Goal: Find specific page/section: Find specific page/section

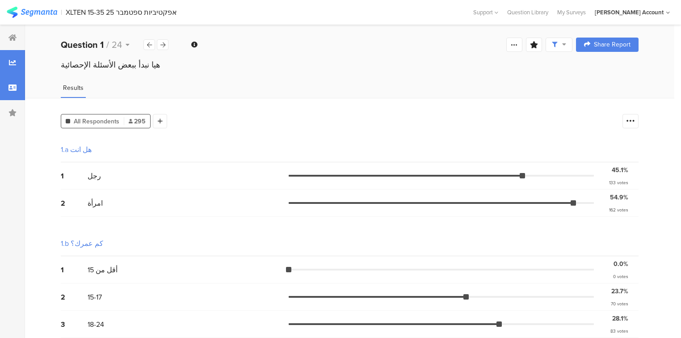
click at [11, 89] on icon at bounding box center [12, 87] width 8 height 7
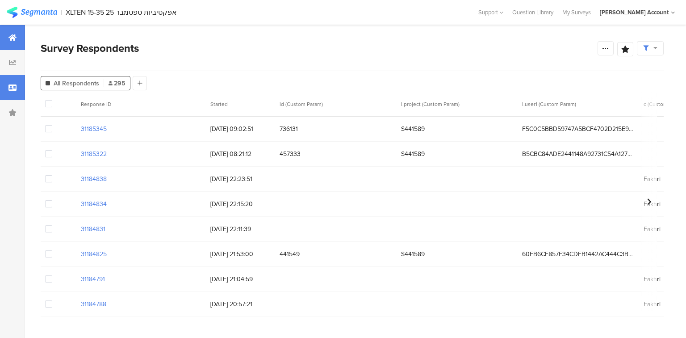
click at [10, 42] on div at bounding box center [12, 37] width 25 height 25
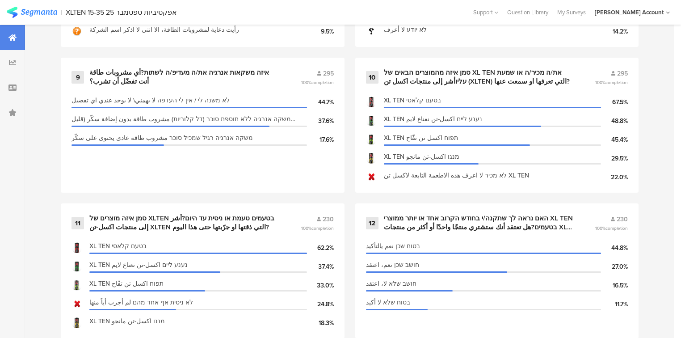
scroll to position [1108, 0]
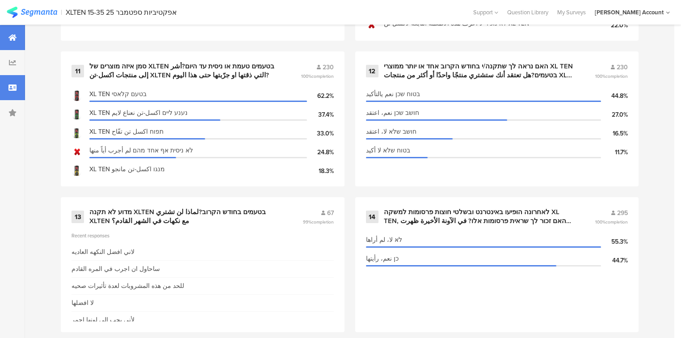
click at [18, 84] on div at bounding box center [12, 87] width 25 height 25
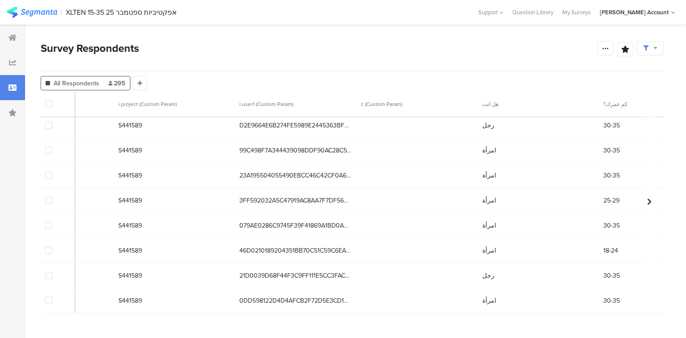
scroll to position [5567, 283]
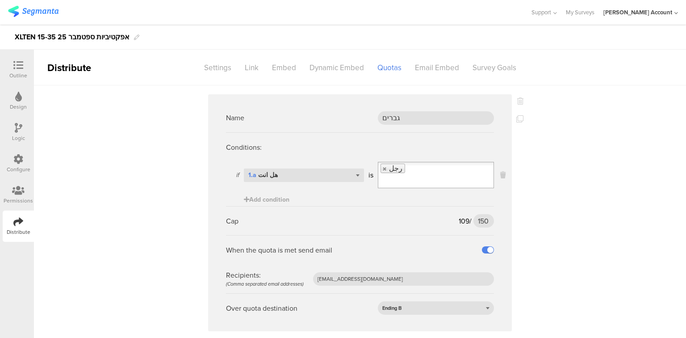
scroll to position [962, 0]
